Goal: Obtain resource: Download file/media

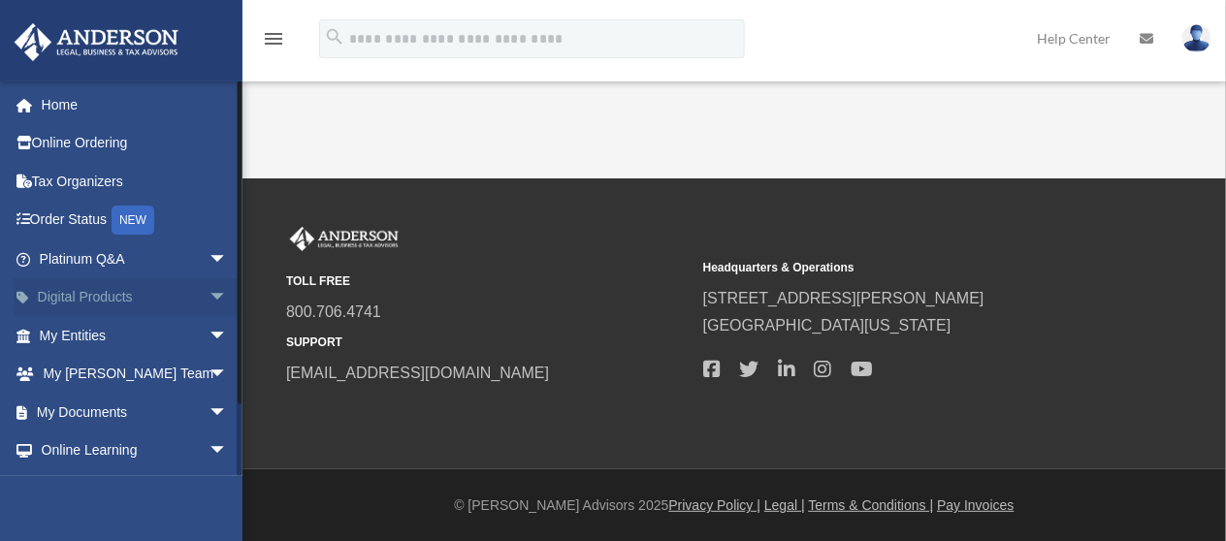
scroll to position [73, 0]
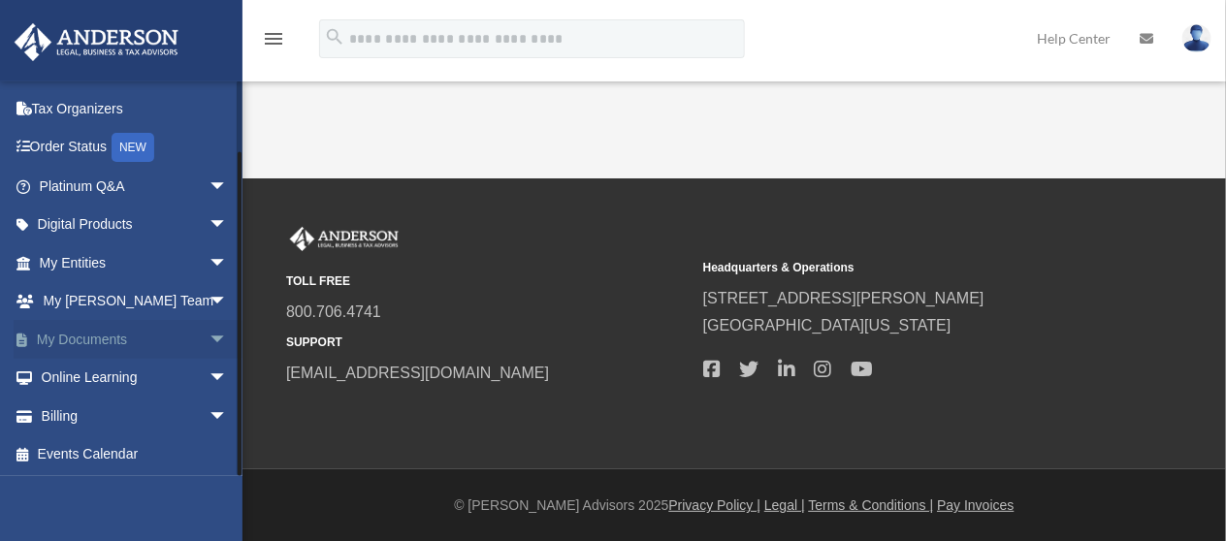
click at [210, 336] on span "arrow_drop_down" at bounding box center [227, 340] width 39 height 40
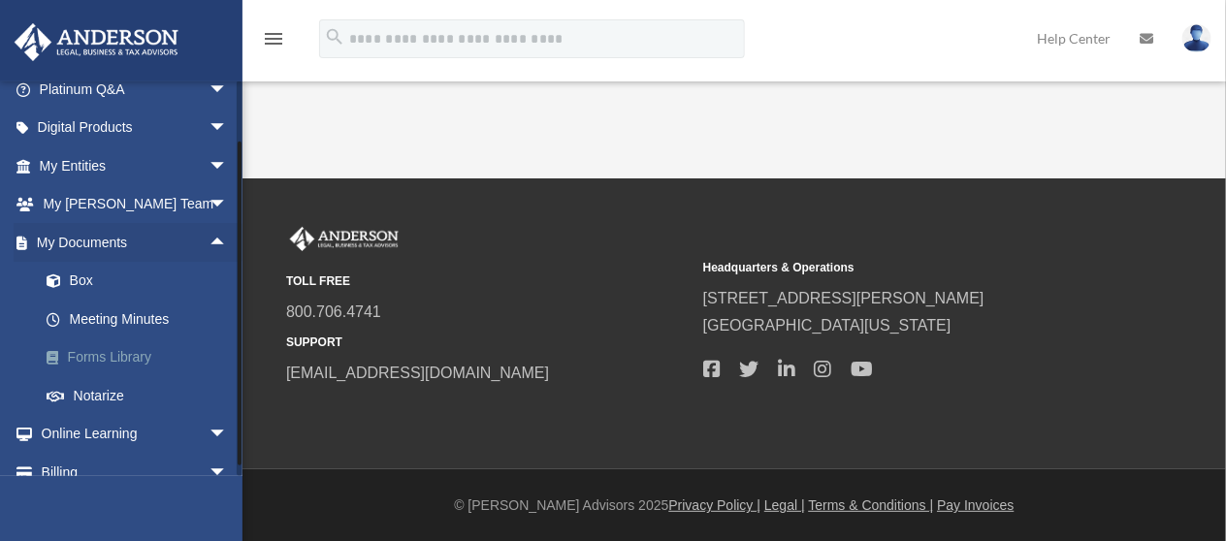
scroll to position [226, 0]
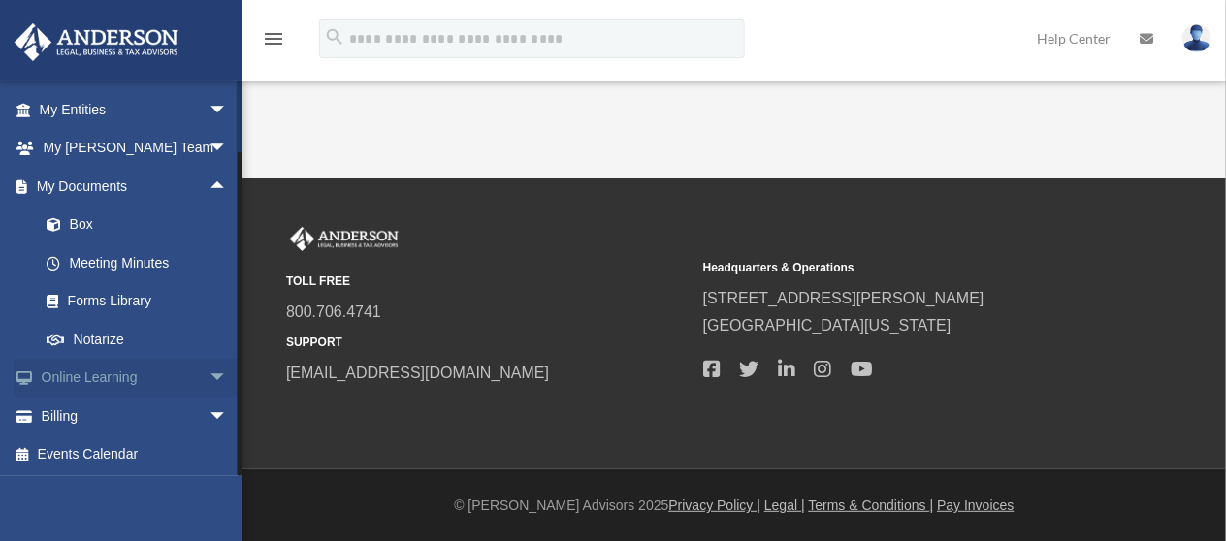
click at [208, 372] on span "arrow_drop_down" at bounding box center [227, 379] width 39 height 40
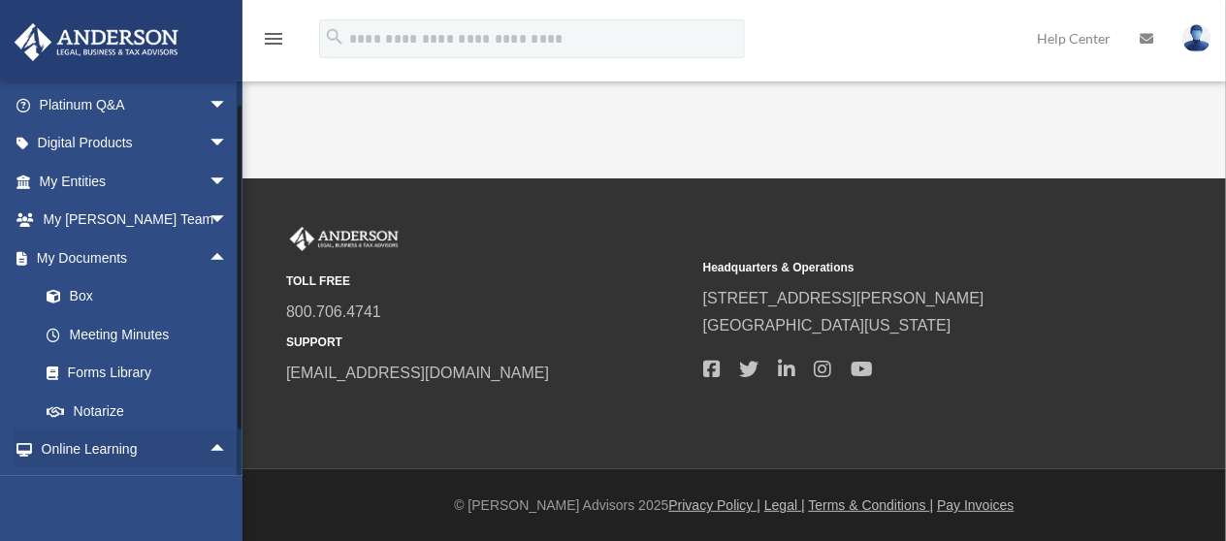
scroll to position [32, 0]
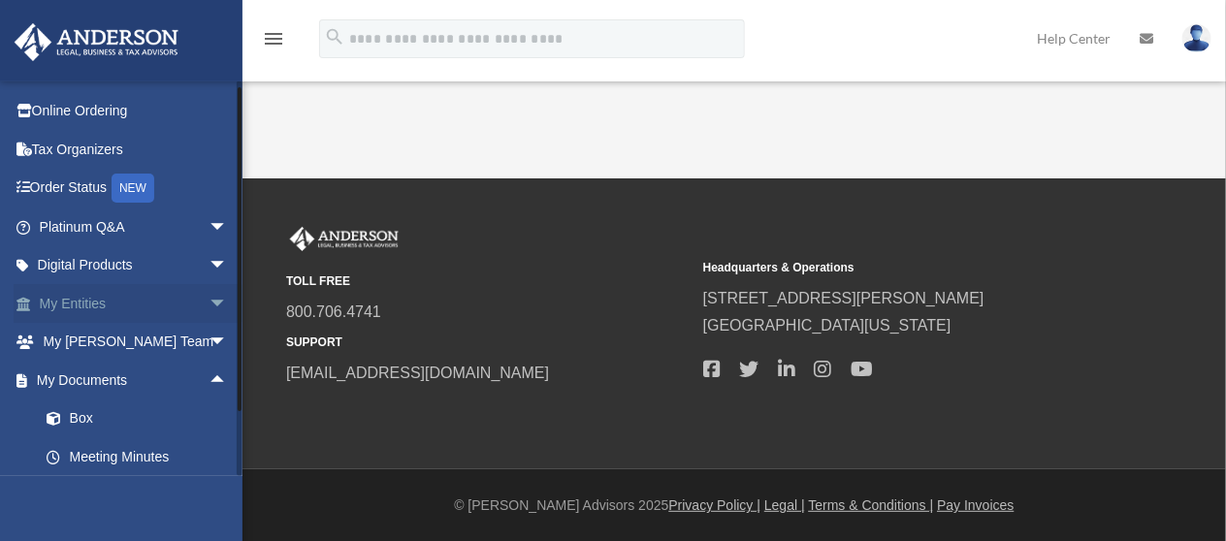
click at [208, 304] on span "arrow_drop_down" at bounding box center [227, 304] width 39 height 40
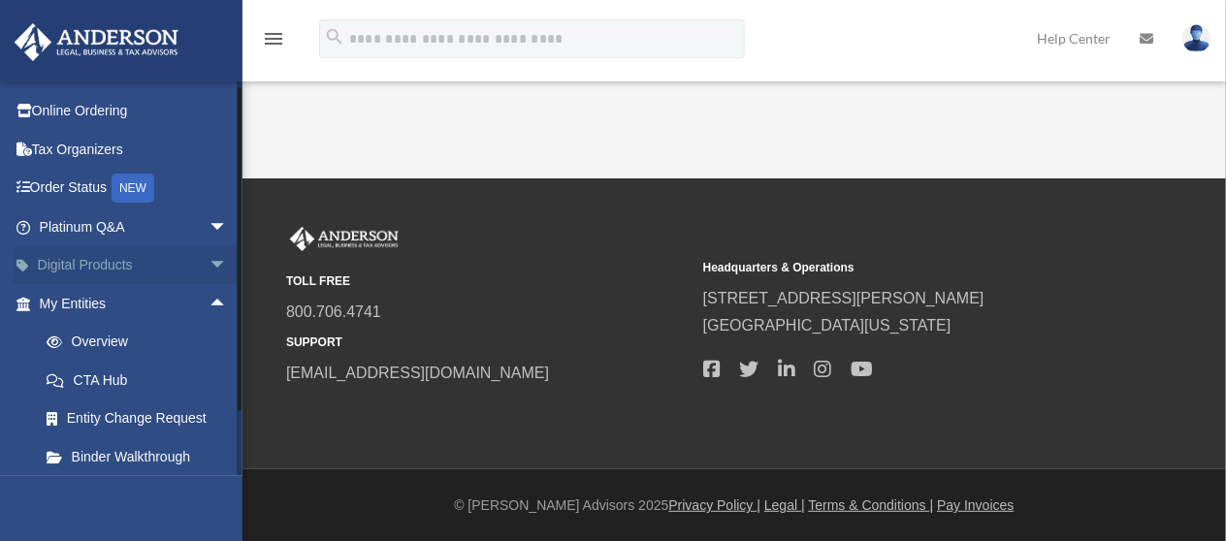
click at [208, 262] on span "arrow_drop_down" at bounding box center [227, 266] width 39 height 40
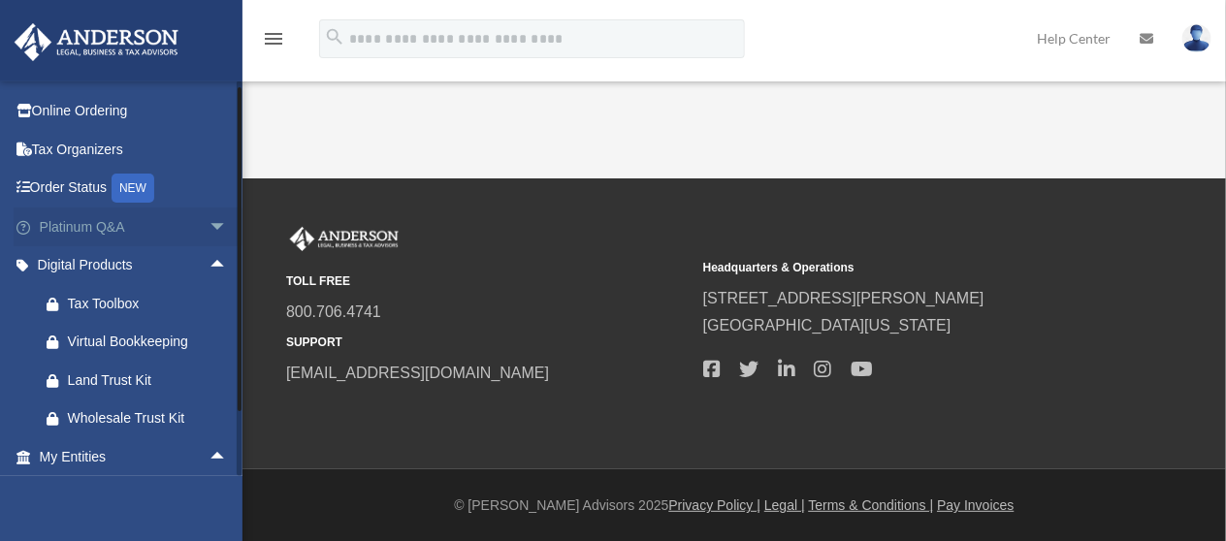
click at [208, 217] on span "arrow_drop_down" at bounding box center [227, 228] width 39 height 40
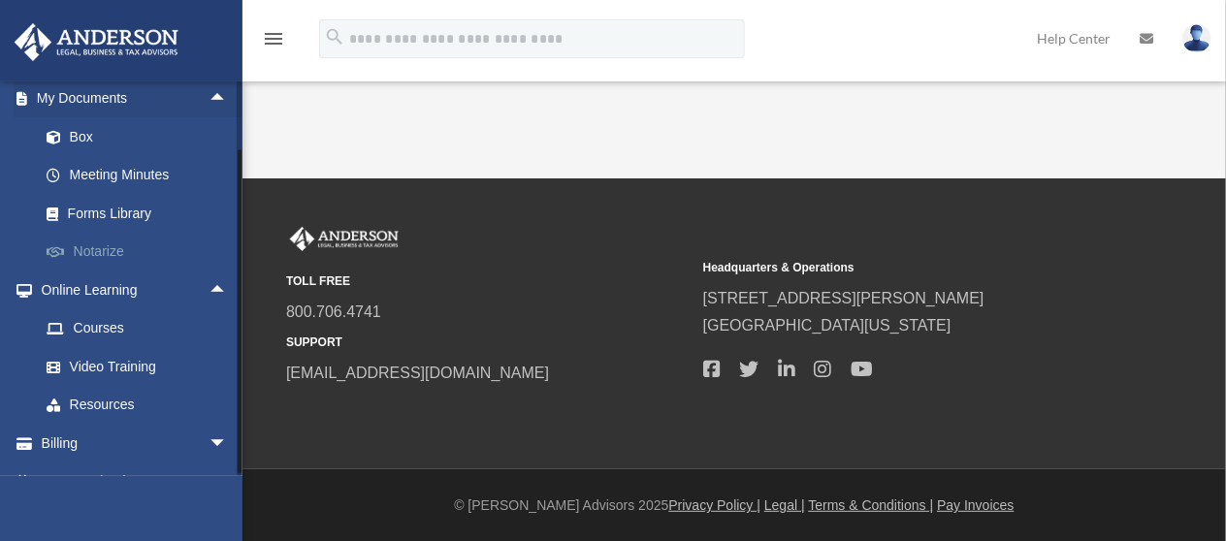
scroll to position [1099, 0]
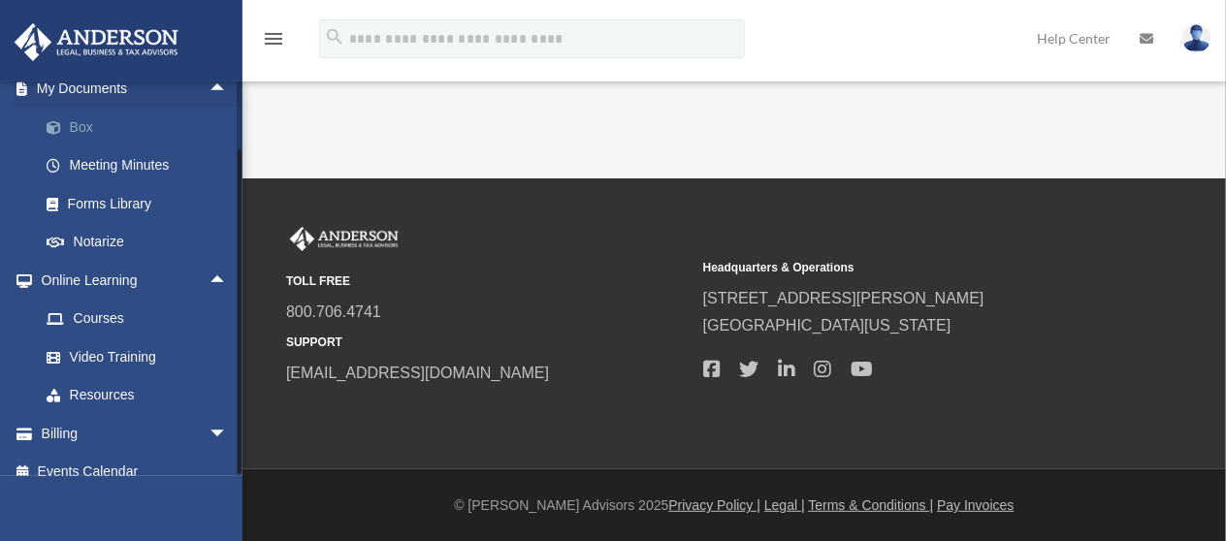
click at [81, 146] on link "Box" at bounding box center [142, 127] width 230 height 39
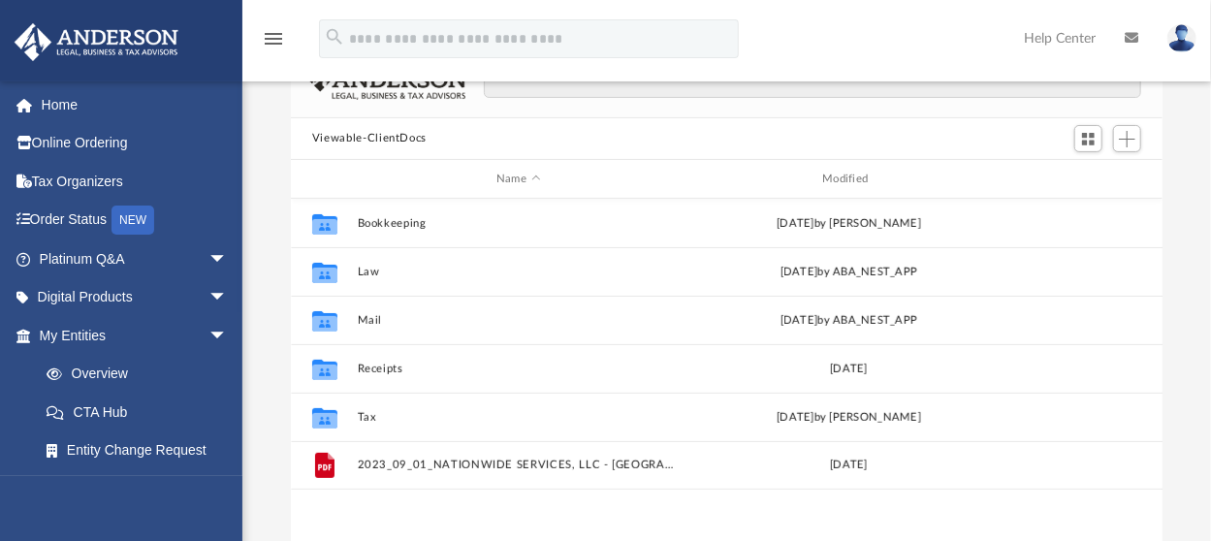
scroll to position [194, 0]
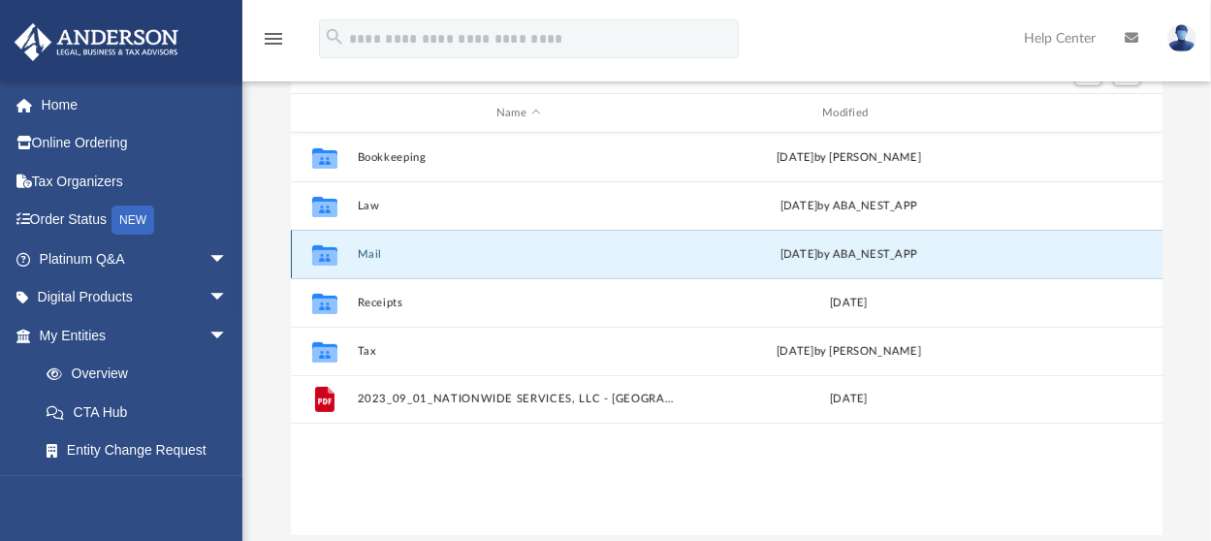
click at [370, 253] on button "Mail" at bounding box center [518, 254] width 322 height 13
click at [369, 252] on button "Mail" at bounding box center [518, 254] width 322 height 13
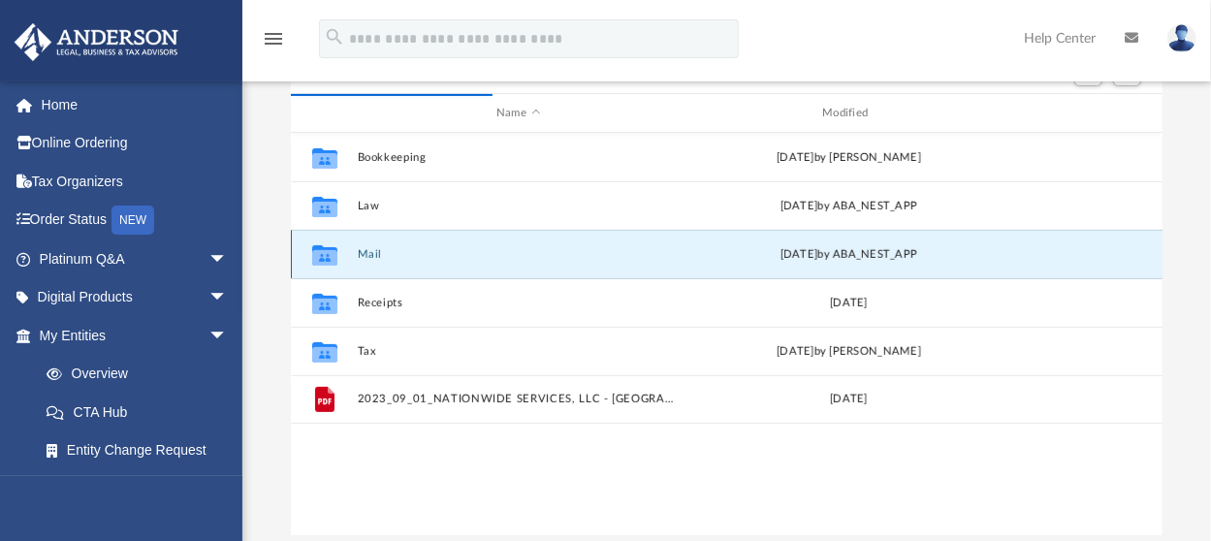
click at [370, 252] on button "Mail" at bounding box center [518, 254] width 322 height 13
click at [376, 254] on button "Mail" at bounding box center [518, 254] width 322 height 13
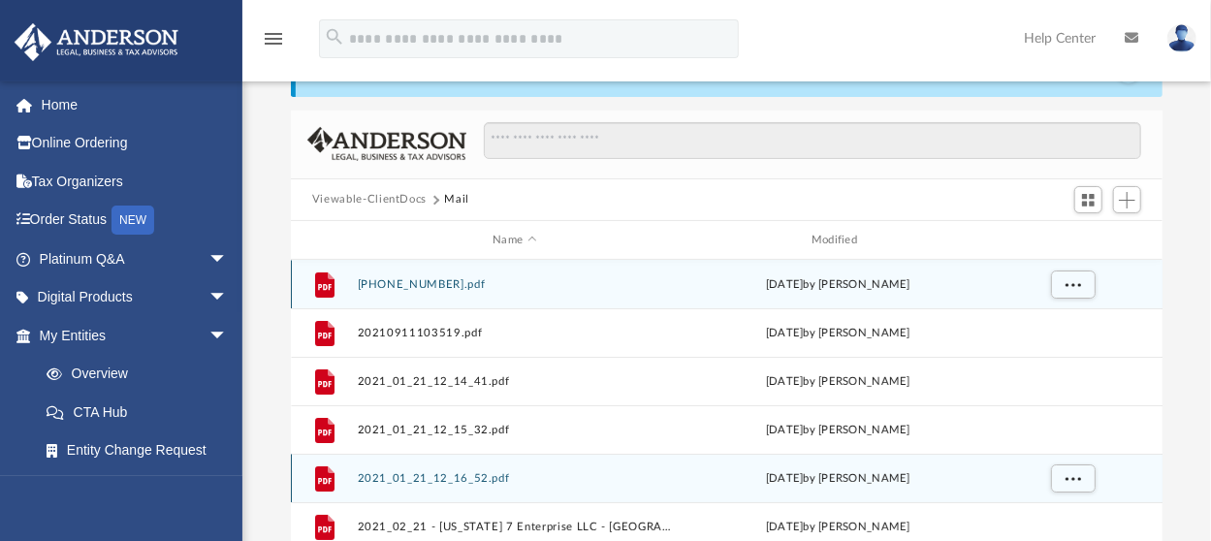
scroll to position [97, 0]
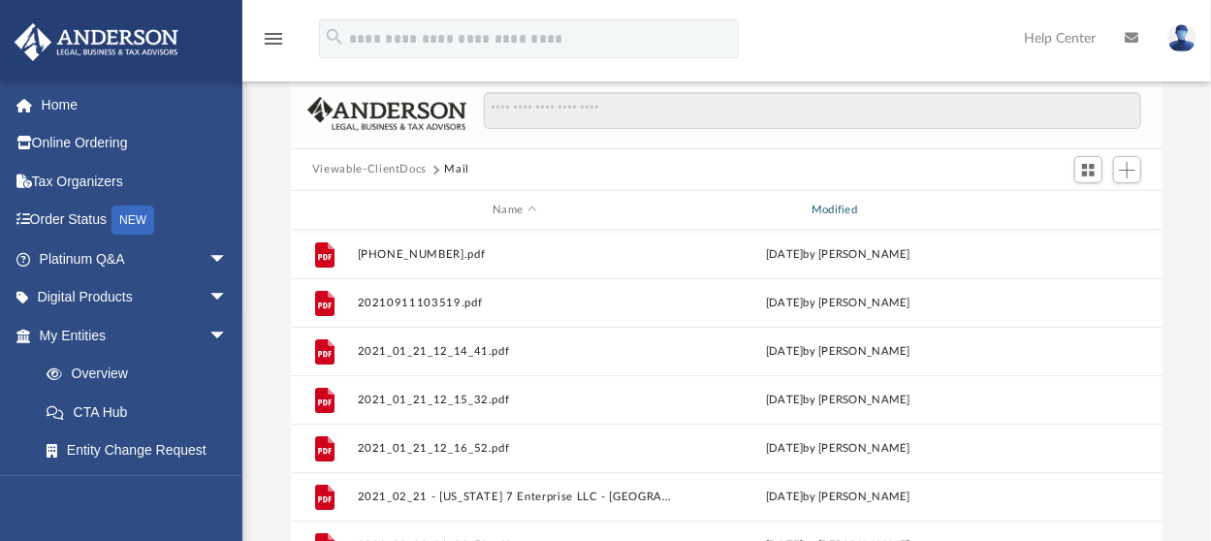
click at [831, 206] on div "Modified" at bounding box center [837, 210] width 315 height 17
click at [845, 208] on div "Modified" at bounding box center [837, 210] width 315 height 17
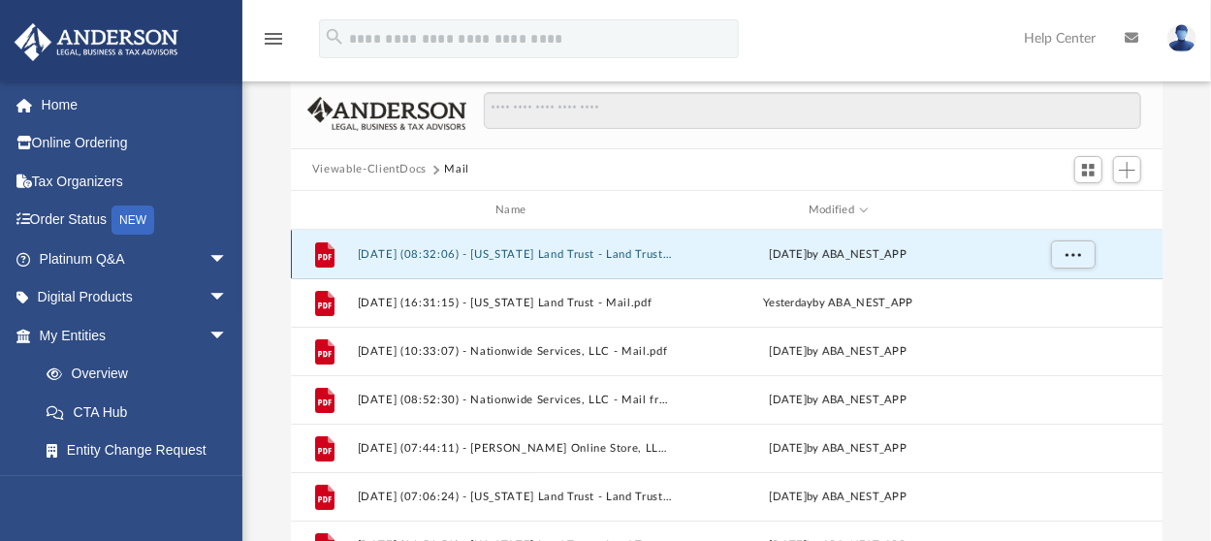
click at [529, 257] on button "2025.08.21 (08:32:06) - Florida Land Trust - Land Trust Documents from Joyce Mo…" at bounding box center [514, 254] width 315 height 13
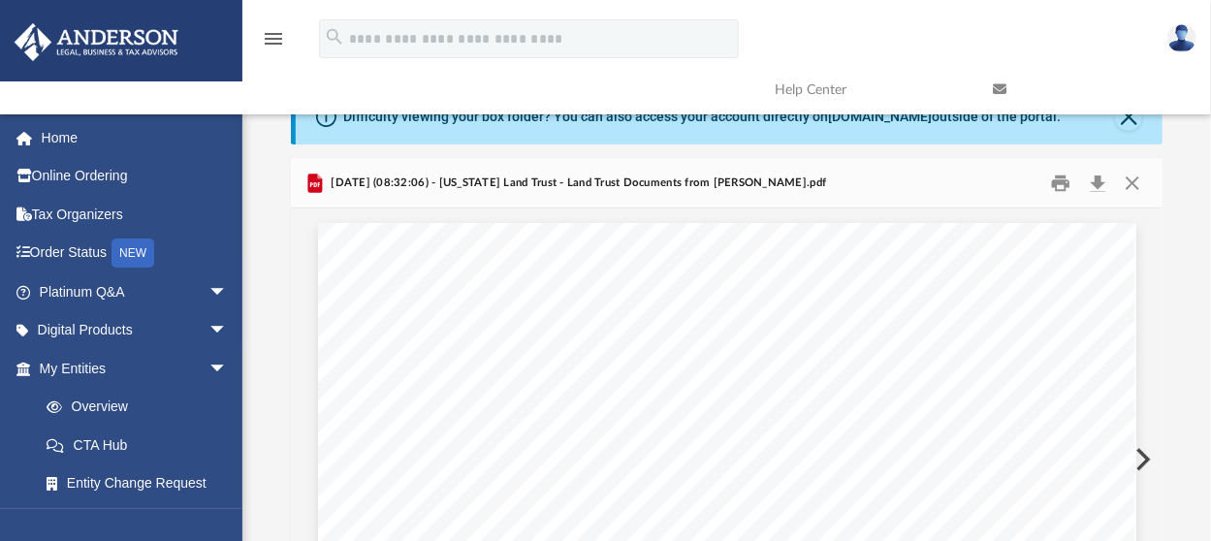
scroll to position [0, 0]
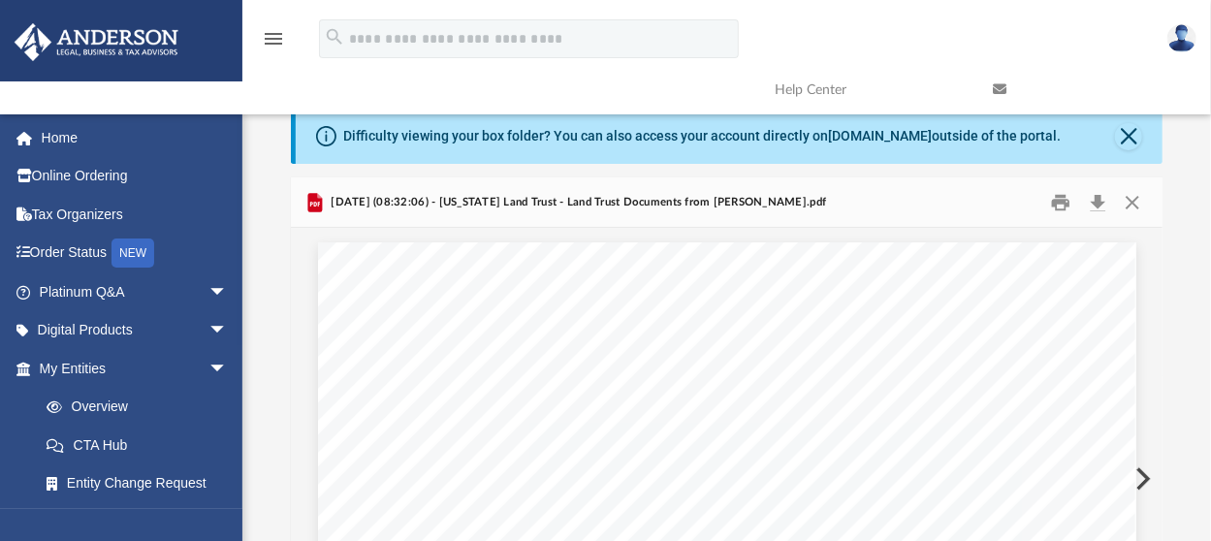
click at [402, 198] on span "2025.08.21 (08:32:06) - Florida Land Trust - Land Trust Documents from Joyce Mo…" at bounding box center [576, 202] width 499 height 17
click at [1132, 203] on button "Close" at bounding box center [1132, 202] width 35 height 30
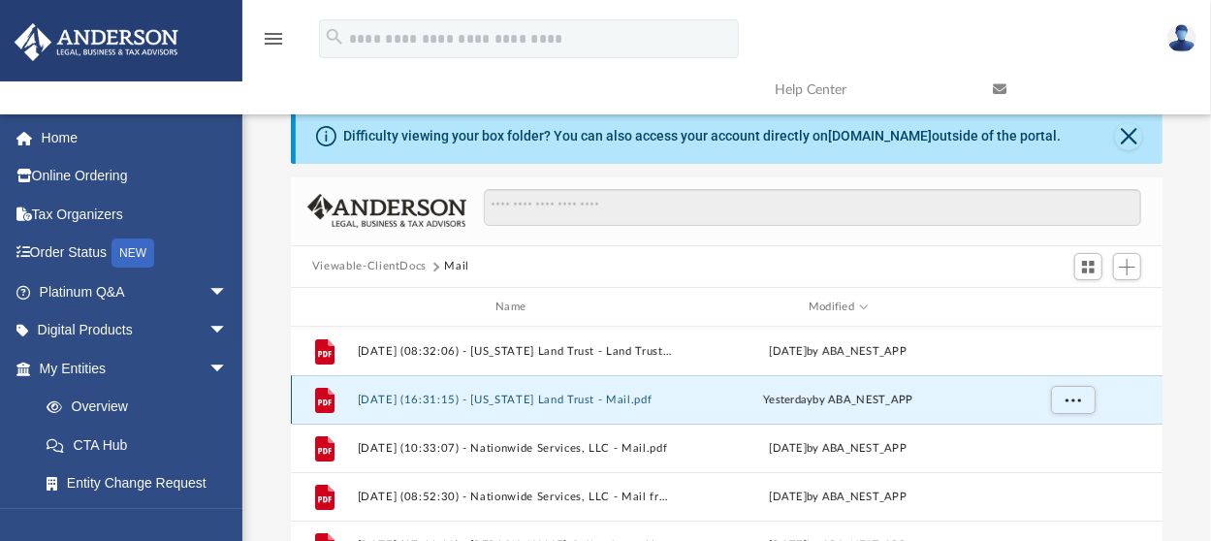
click at [574, 401] on button "2025.08.20 (16:31:15) - Florida Land Trust - Mail.pdf" at bounding box center [514, 400] width 315 height 13
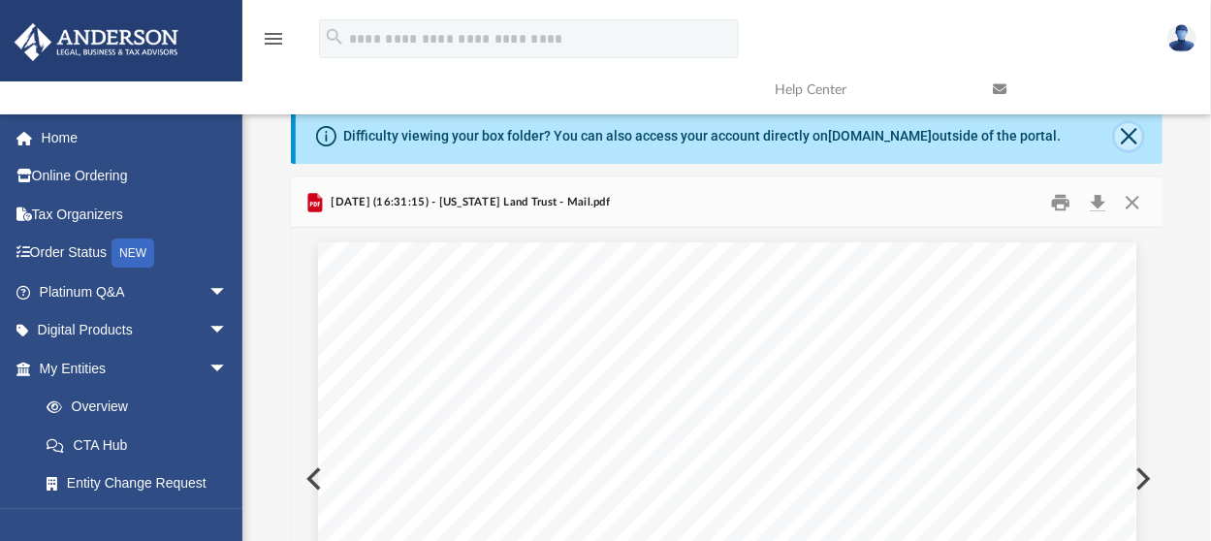
click at [1134, 135] on button "Close" at bounding box center [1128, 136] width 27 height 27
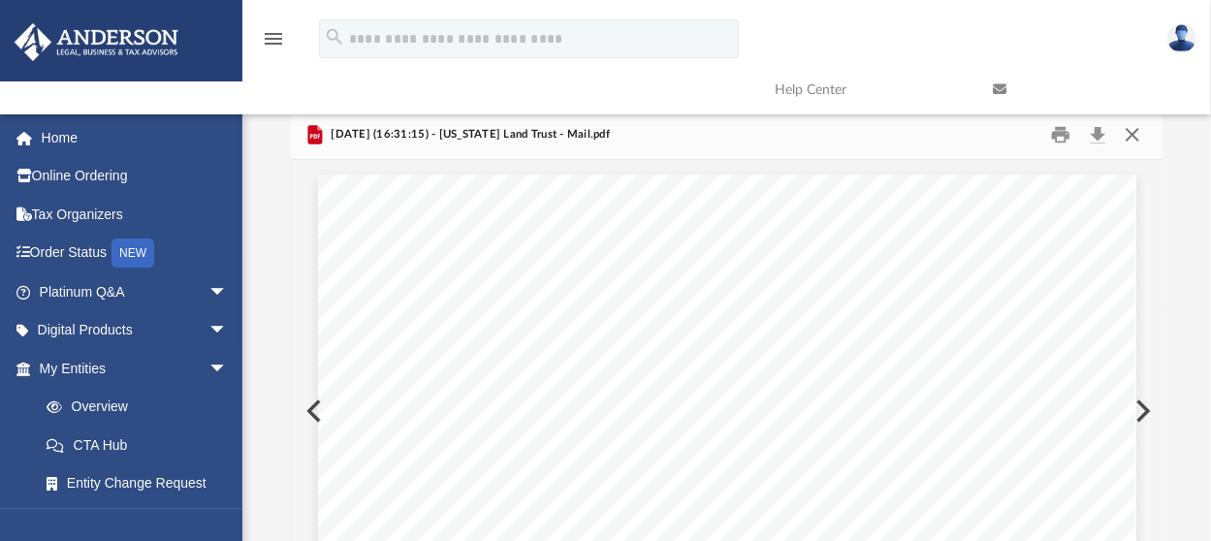
click at [1135, 138] on button "Close" at bounding box center [1132, 134] width 35 height 30
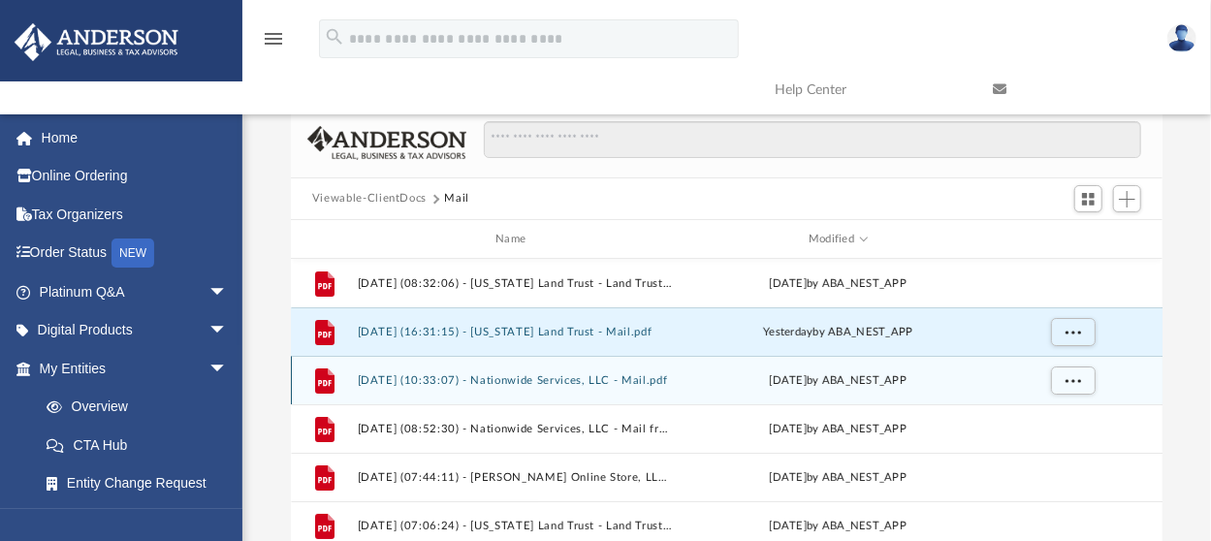
click at [785, 379] on div "Tue Aug 19 2025 by ABA_NEST_APP" at bounding box center [838, 380] width 315 height 17
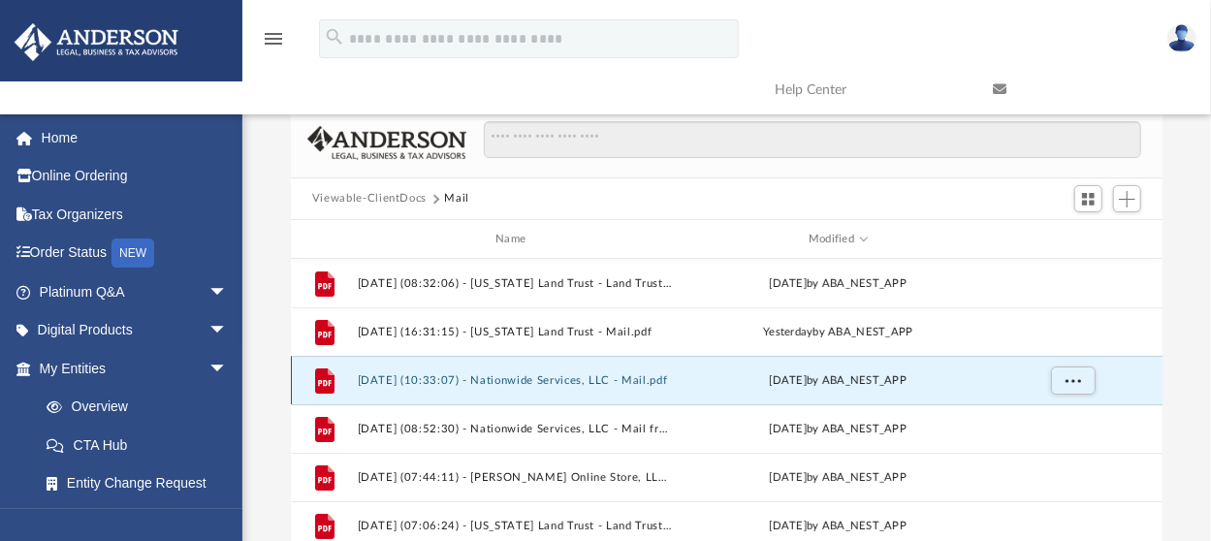
drag, startPoint x: 586, startPoint y: 371, endPoint x: 590, endPoint y: 383, distance: 12.3
click at [585, 372] on div "File 2025.08.19 (10:33:07) - Nationwide Services, LLC - Mail.pdf Tue Aug 19 202…" at bounding box center [727, 380] width 872 height 48
click at [591, 382] on button "2025.08.19 (10:33:07) - Nationwide Services, LLC - Mail.pdf" at bounding box center [514, 380] width 315 height 13
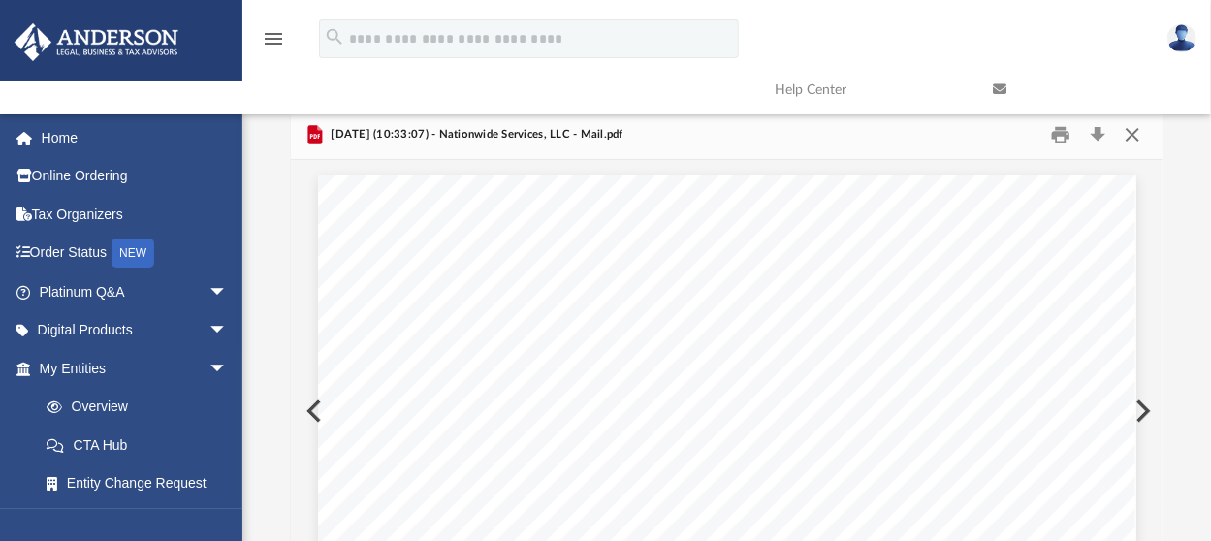
click at [1135, 136] on button "Close" at bounding box center [1132, 134] width 35 height 30
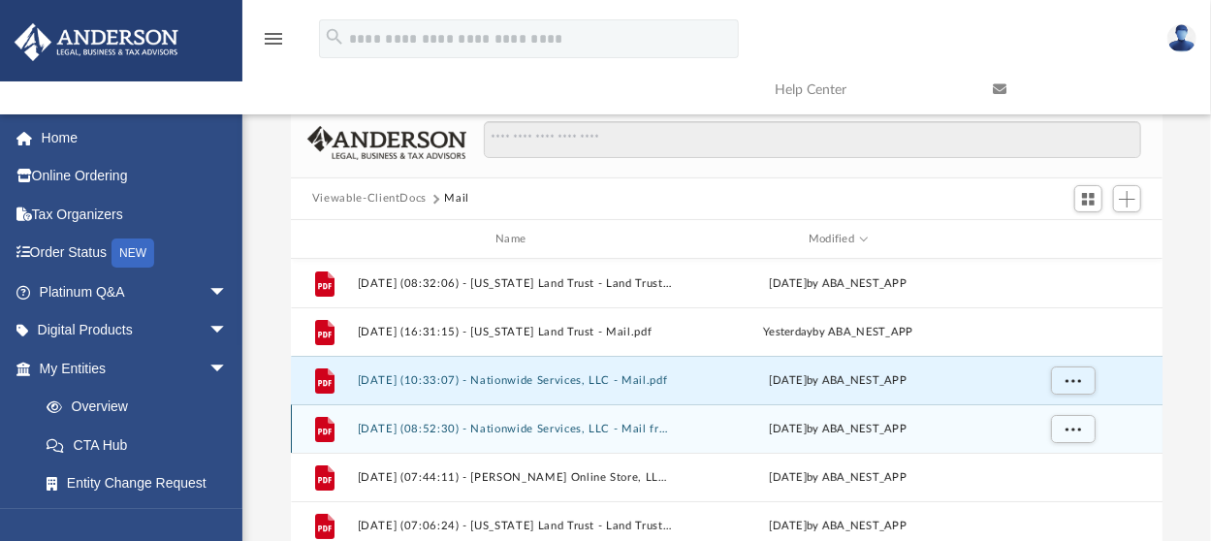
click at [630, 429] on button "2025.07.08 (08:52:30) - Nationwide Services, LLC - Mail from PINEDALE COUNTY WA…" at bounding box center [514, 429] width 315 height 13
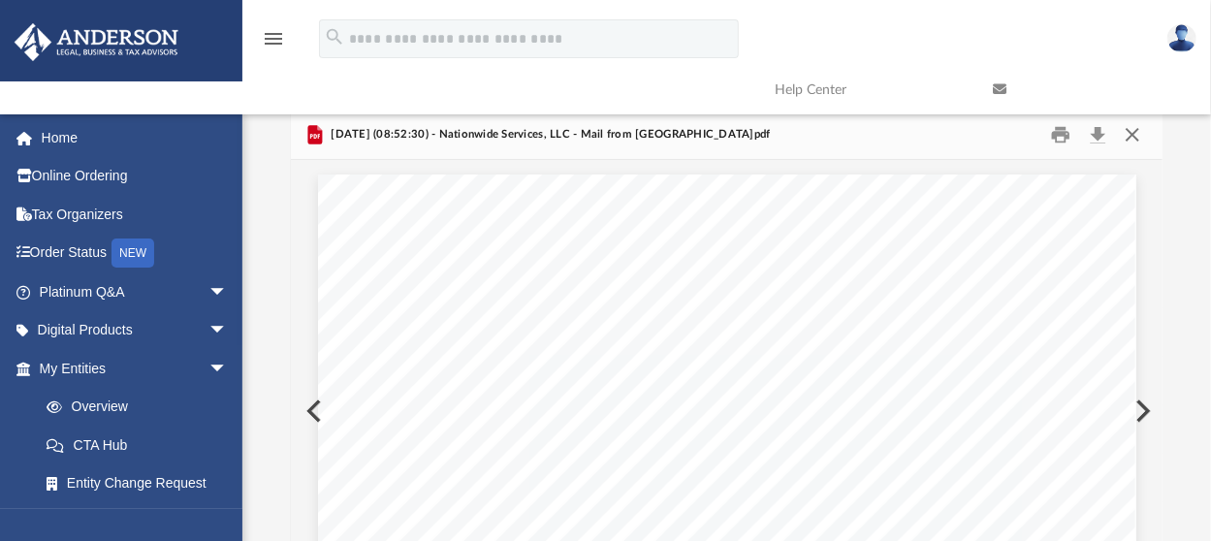
click at [1136, 134] on button "Close" at bounding box center [1132, 134] width 35 height 30
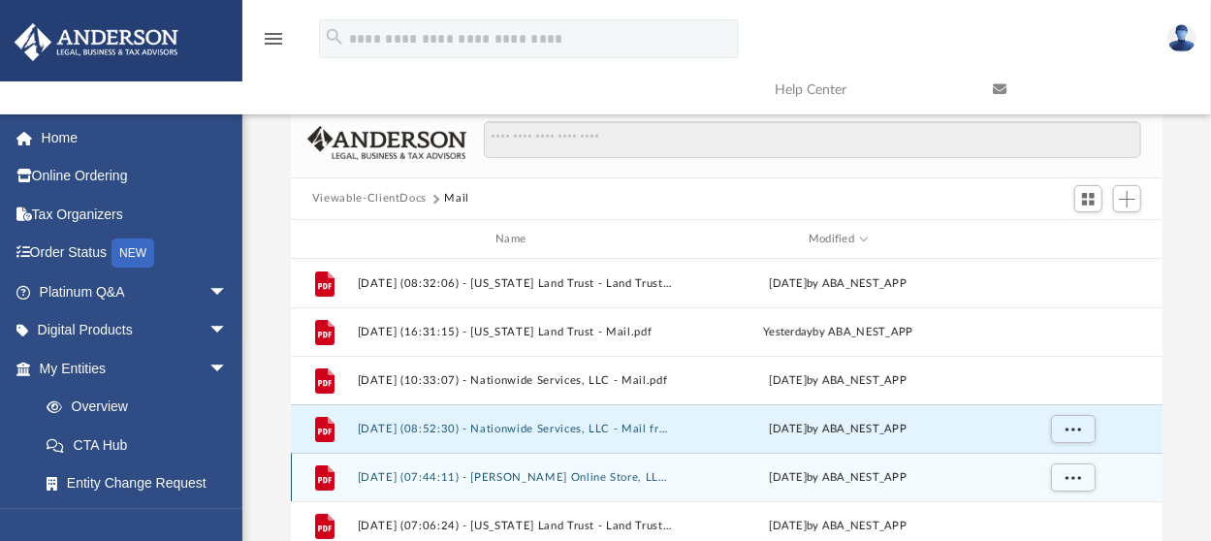
scroll to position [97, 0]
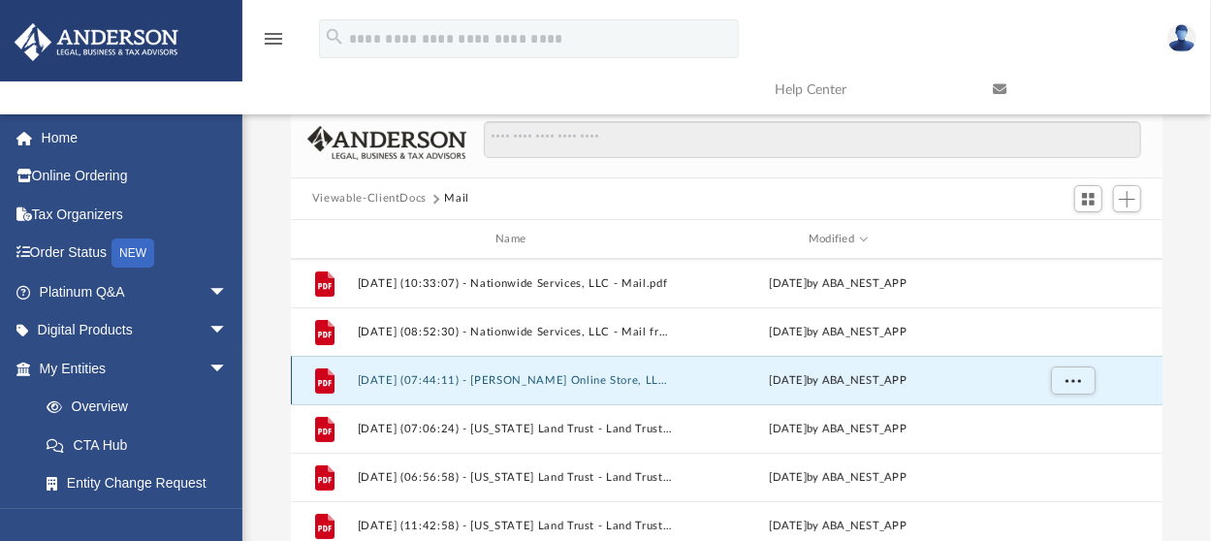
click at [594, 382] on button "2025.06.30 (07:44:11) - Jovanny Online Store, LLC - Mail from Jovanny Online St…" at bounding box center [514, 380] width 315 height 13
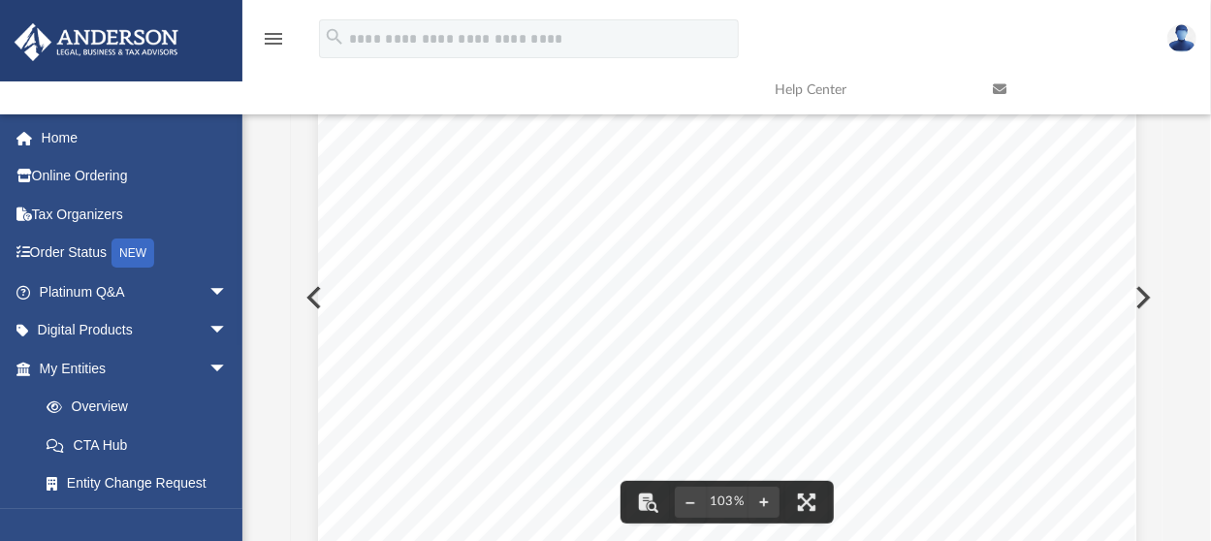
scroll to position [0, 0]
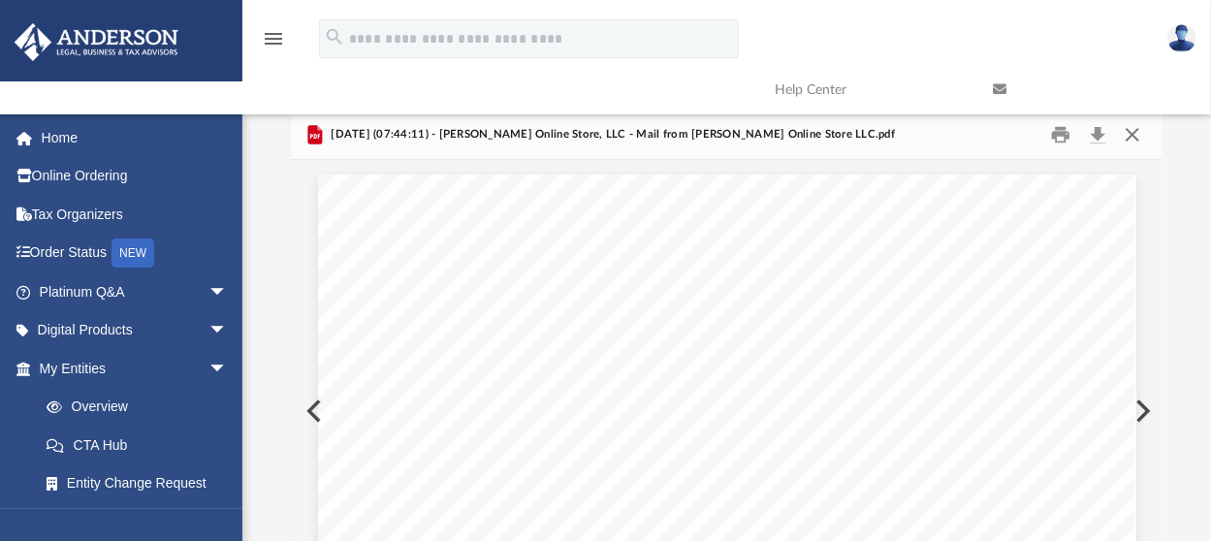
click at [1134, 136] on button "Close" at bounding box center [1132, 134] width 35 height 30
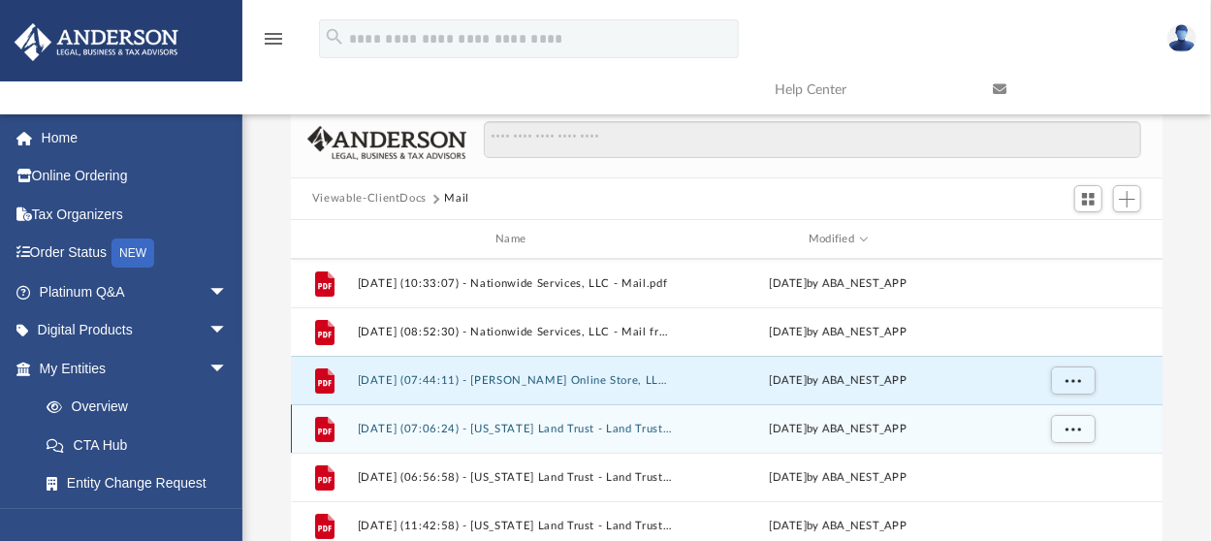
click at [542, 427] on button "2025.05.27 (07:06:24) - Florida Land Trust - Land Trust Documents from City of …" at bounding box center [514, 429] width 315 height 13
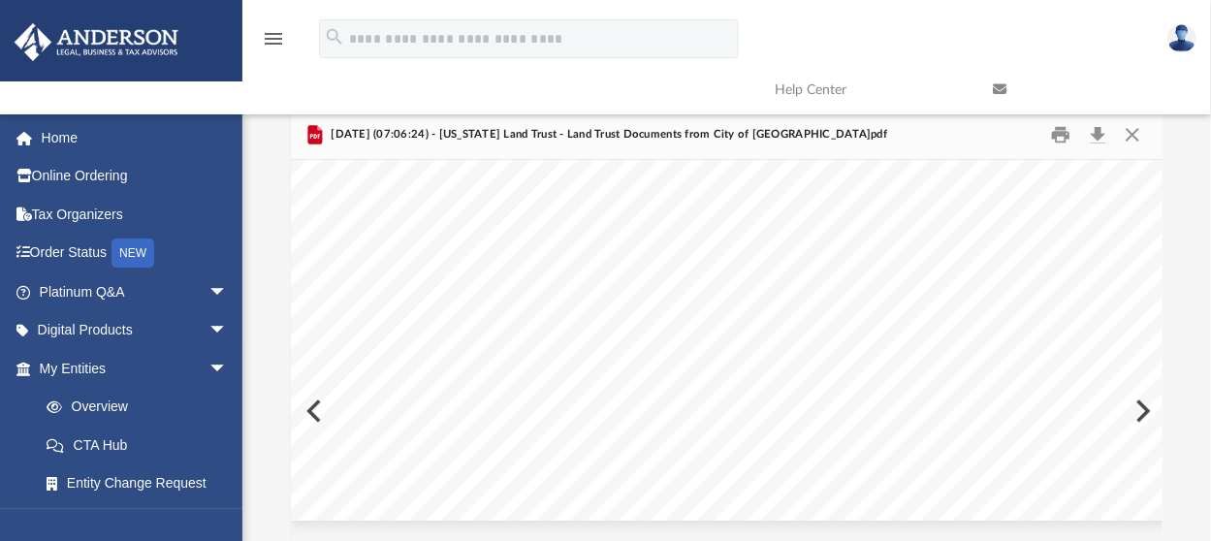
scroll to position [1837, 0]
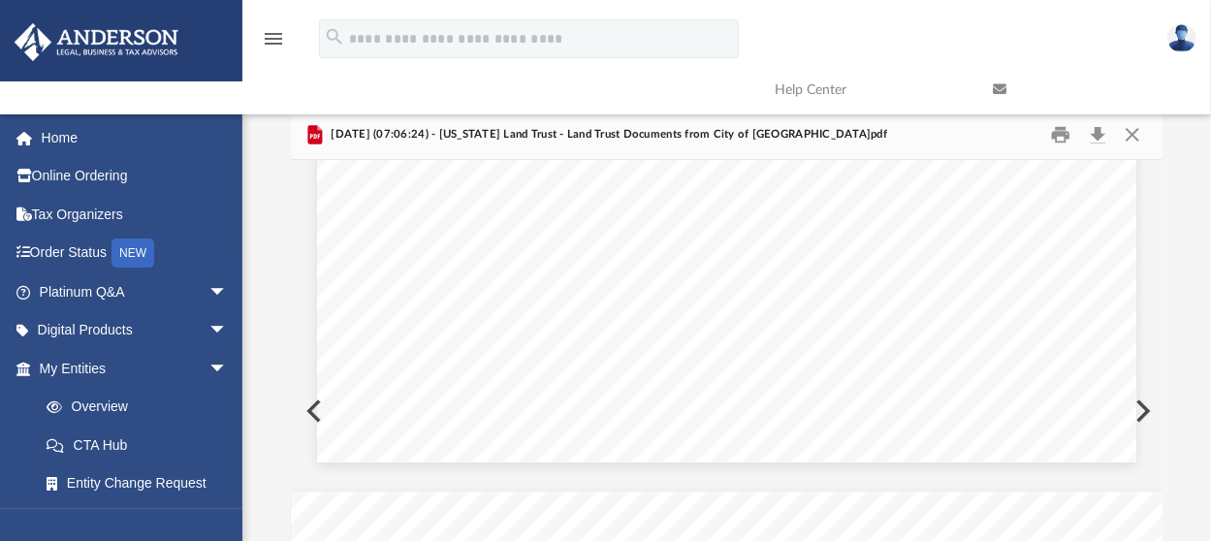
click at [1139, 123] on link at bounding box center [1087, 89] width 218 height 77
click at [1130, 135] on button "Close" at bounding box center [1132, 134] width 35 height 30
